Goal: Book appointment/travel/reservation

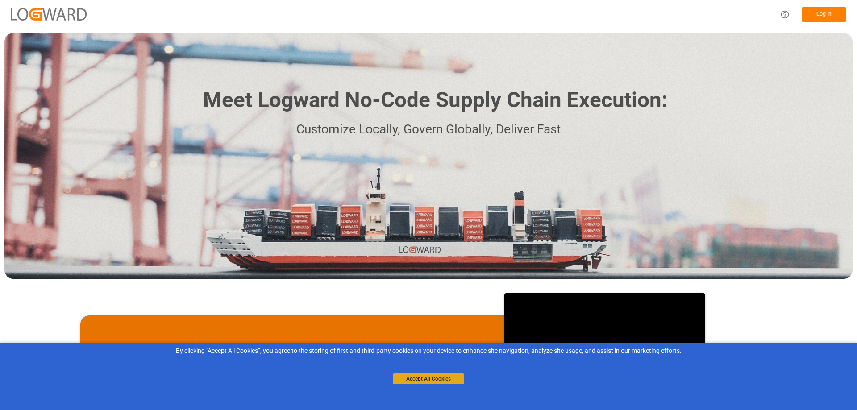
click at [440, 380] on button "Accept All Cookies" at bounding box center [428, 379] width 71 height 11
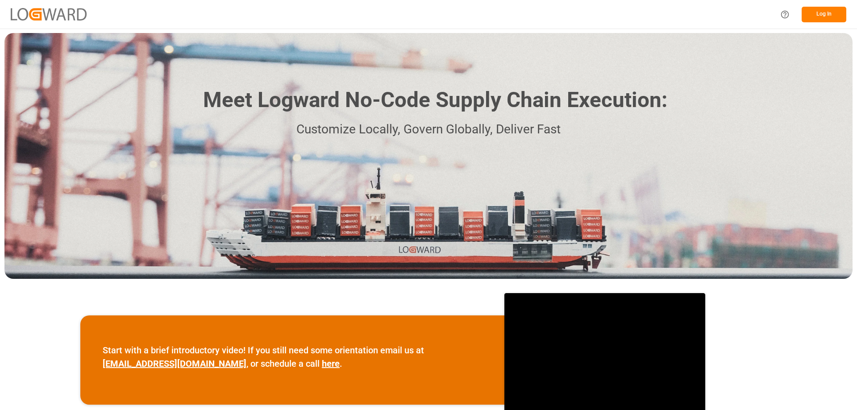
click at [810, 17] on button "Log In" at bounding box center [824, 15] width 45 height 16
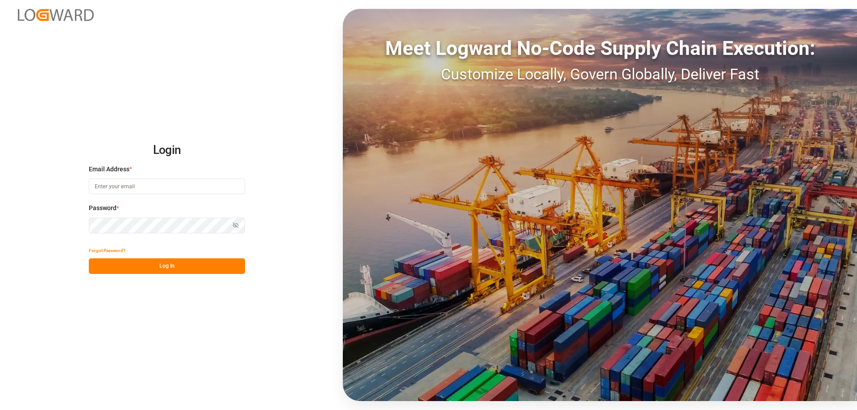
type input "[PERSON_NAME][EMAIL_ADDRESS][PERSON_NAME][DOMAIN_NAME]"
click at [167, 268] on button "Log In" at bounding box center [167, 267] width 156 height 16
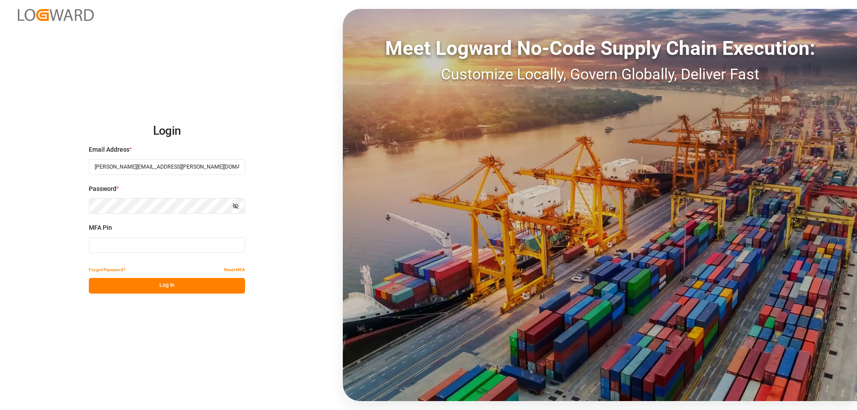
click at [172, 252] on input at bounding box center [167, 246] width 156 height 16
type input "391318"
click at [170, 287] on button "Log In" at bounding box center [167, 286] width 156 height 16
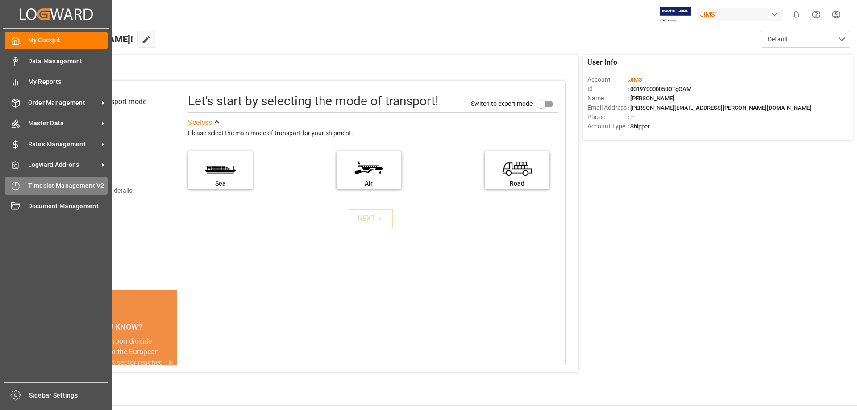
click at [16, 188] on icon at bounding box center [15, 186] width 9 height 9
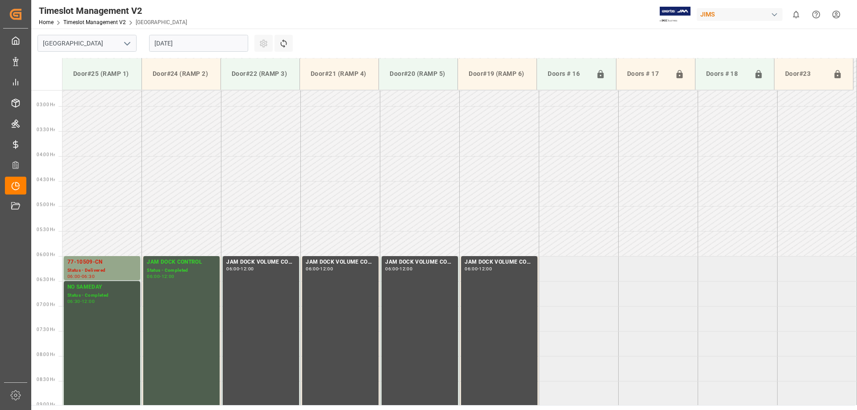
scroll to position [223, 0]
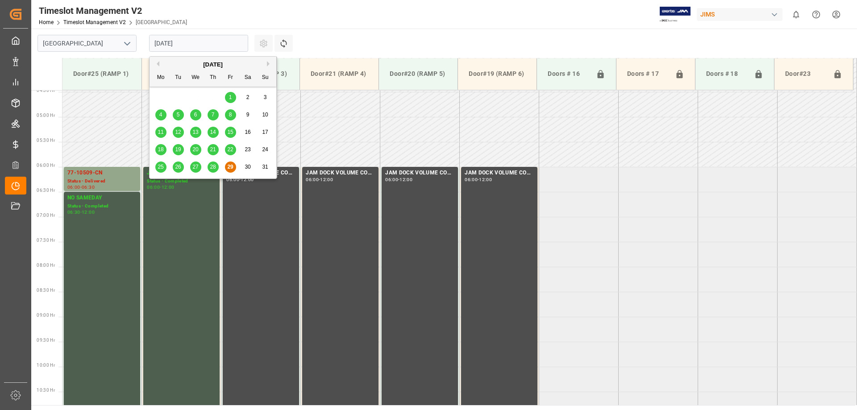
click at [200, 42] on input "[DATE]" at bounding box center [198, 43] width 99 height 17
click at [269, 63] on button "Next Month" at bounding box center [269, 63] width 5 height 5
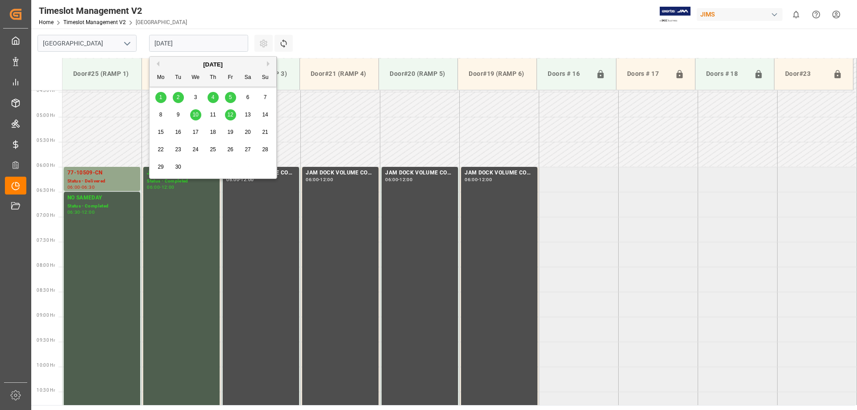
click at [176, 98] on div "2" at bounding box center [178, 97] width 11 height 11
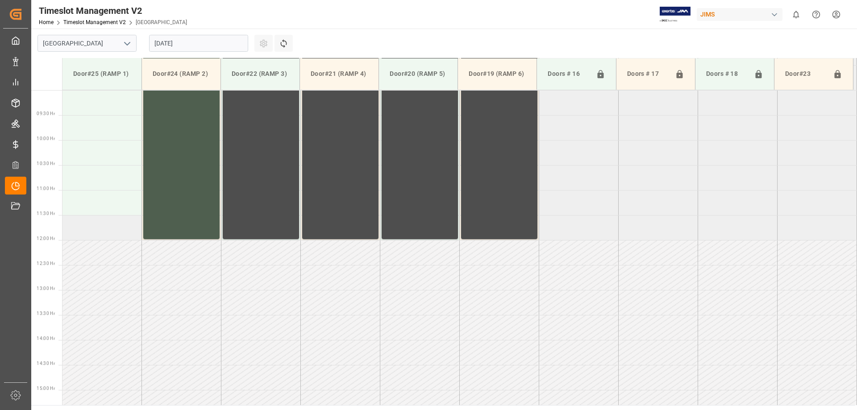
scroll to position [405, 0]
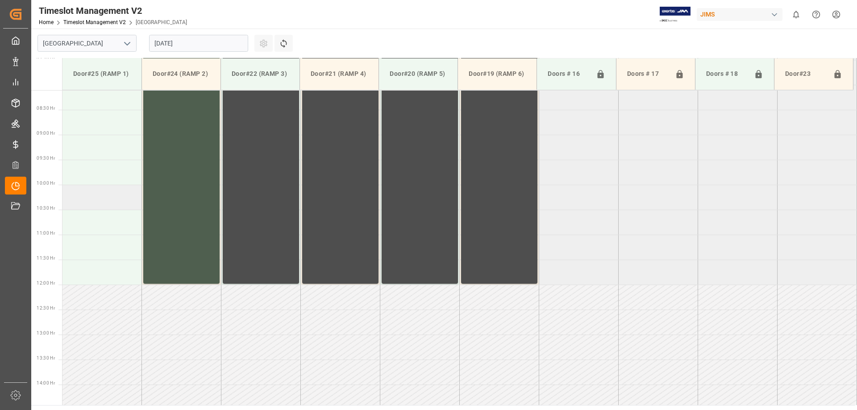
click at [85, 196] on td at bounding box center [102, 197] width 79 height 25
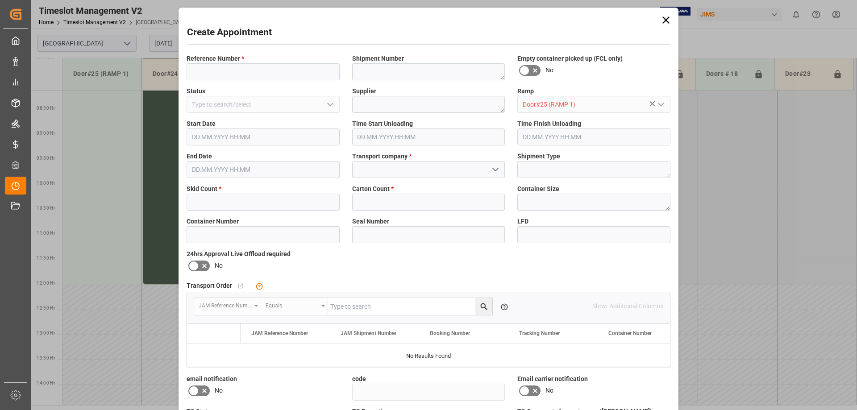
type input "[DATE] 10:00"
type input "[DATE] 10:30"
click at [241, 75] on input at bounding box center [263, 71] width 153 height 17
type input "77-10563-CN"
click at [425, 170] on input at bounding box center [428, 169] width 153 height 17
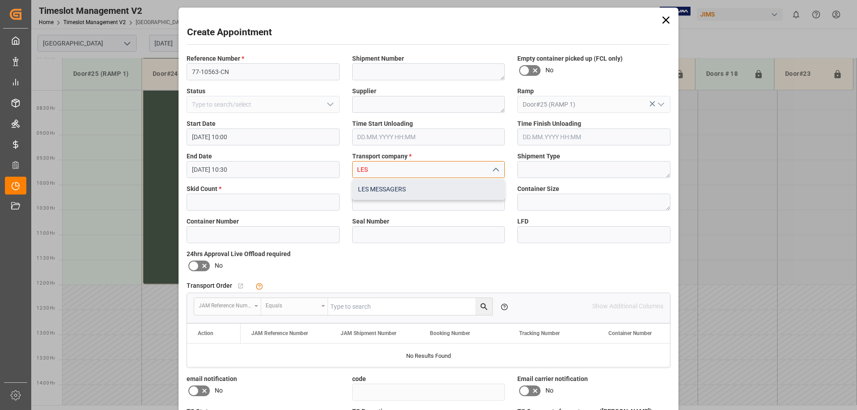
click at [405, 192] on div "LES MESSAGERS" at bounding box center [429, 190] width 152 height 20
type input "LES MESSAGERS"
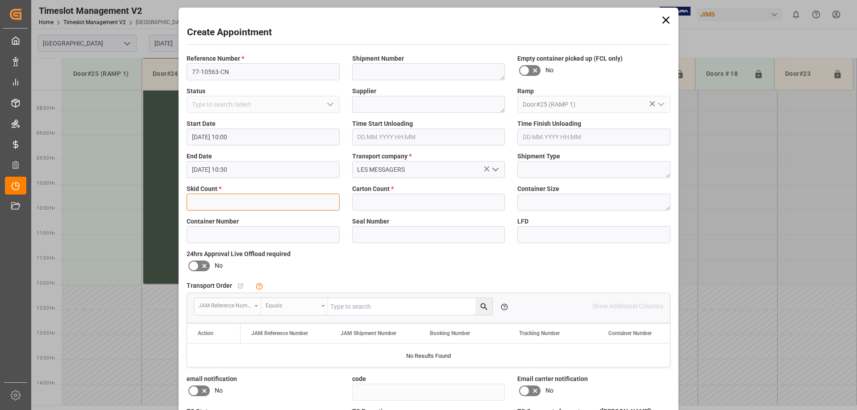
click at [268, 204] on input "text" at bounding box center [263, 202] width 153 height 17
type input "5"
click at [387, 200] on input "text" at bounding box center [428, 202] width 153 height 17
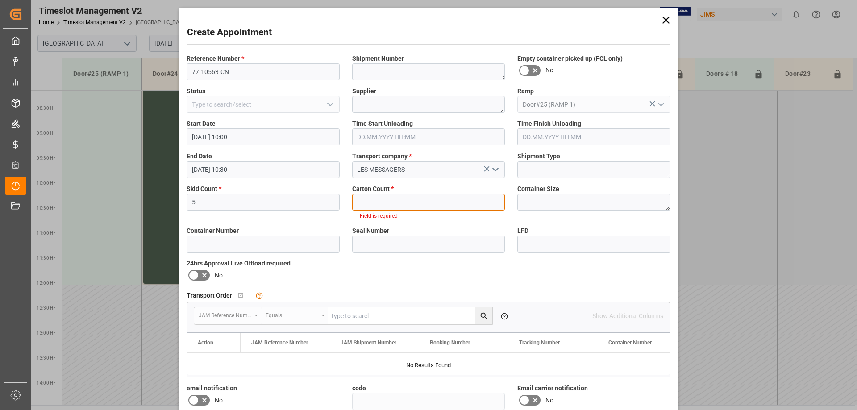
click at [410, 205] on input "text" at bounding box center [428, 202] width 153 height 17
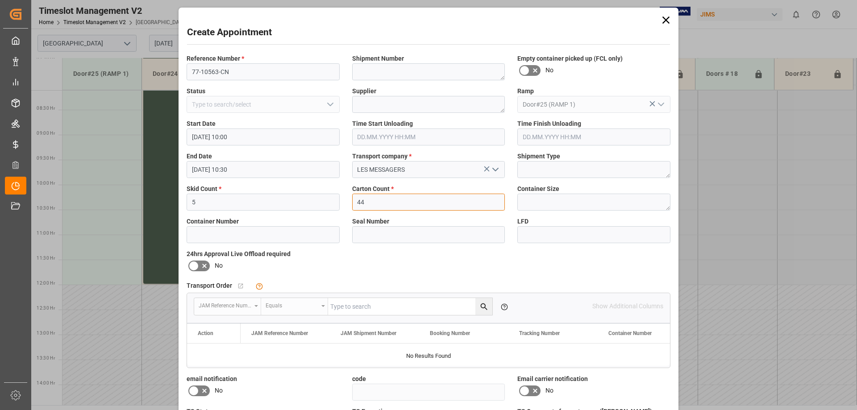
type input "44"
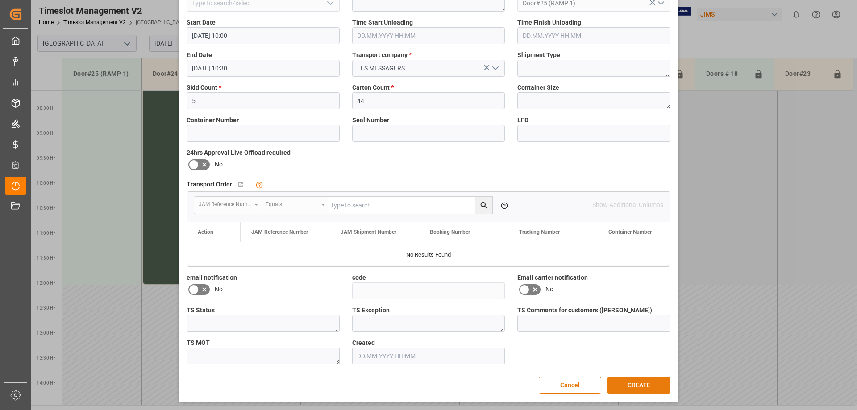
click at [634, 387] on button "CREATE" at bounding box center [639, 385] width 63 height 17
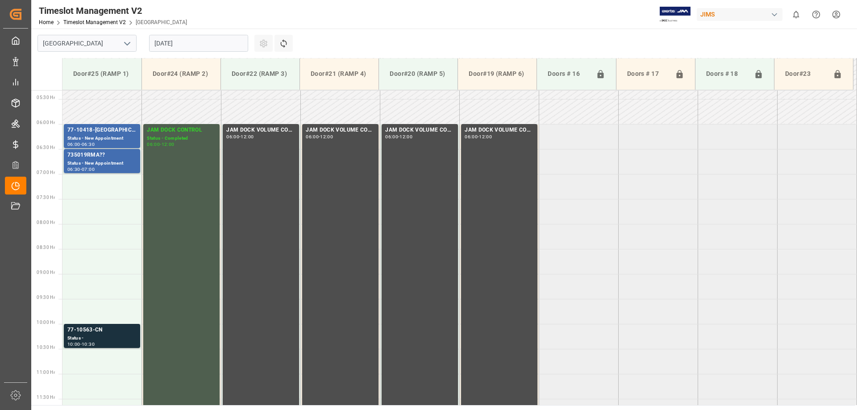
scroll to position [221, 0]
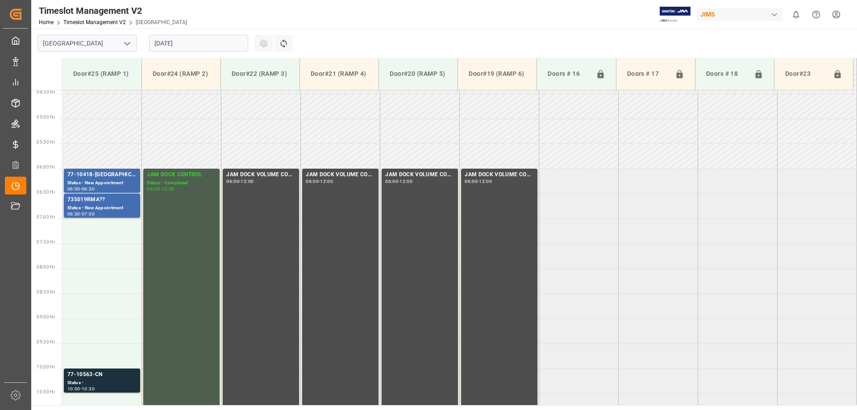
click at [838, 13] on html "Created by potrace 1.15, written by [PERSON_NAME] [DATE]-[DATE] Created by potr…" at bounding box center [428, 205] width 857 height 410
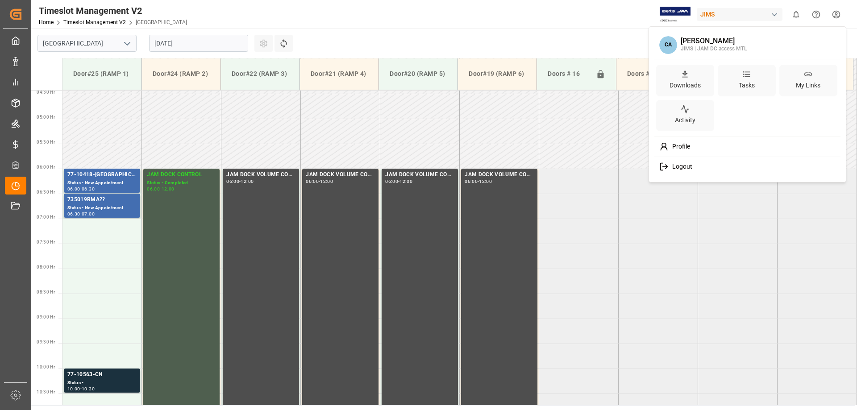
click at [678, 171] on div "Logout" at bounding box center [747, 167] width 183 height 17
